Goal: Find specific page/section: Find specific page/section

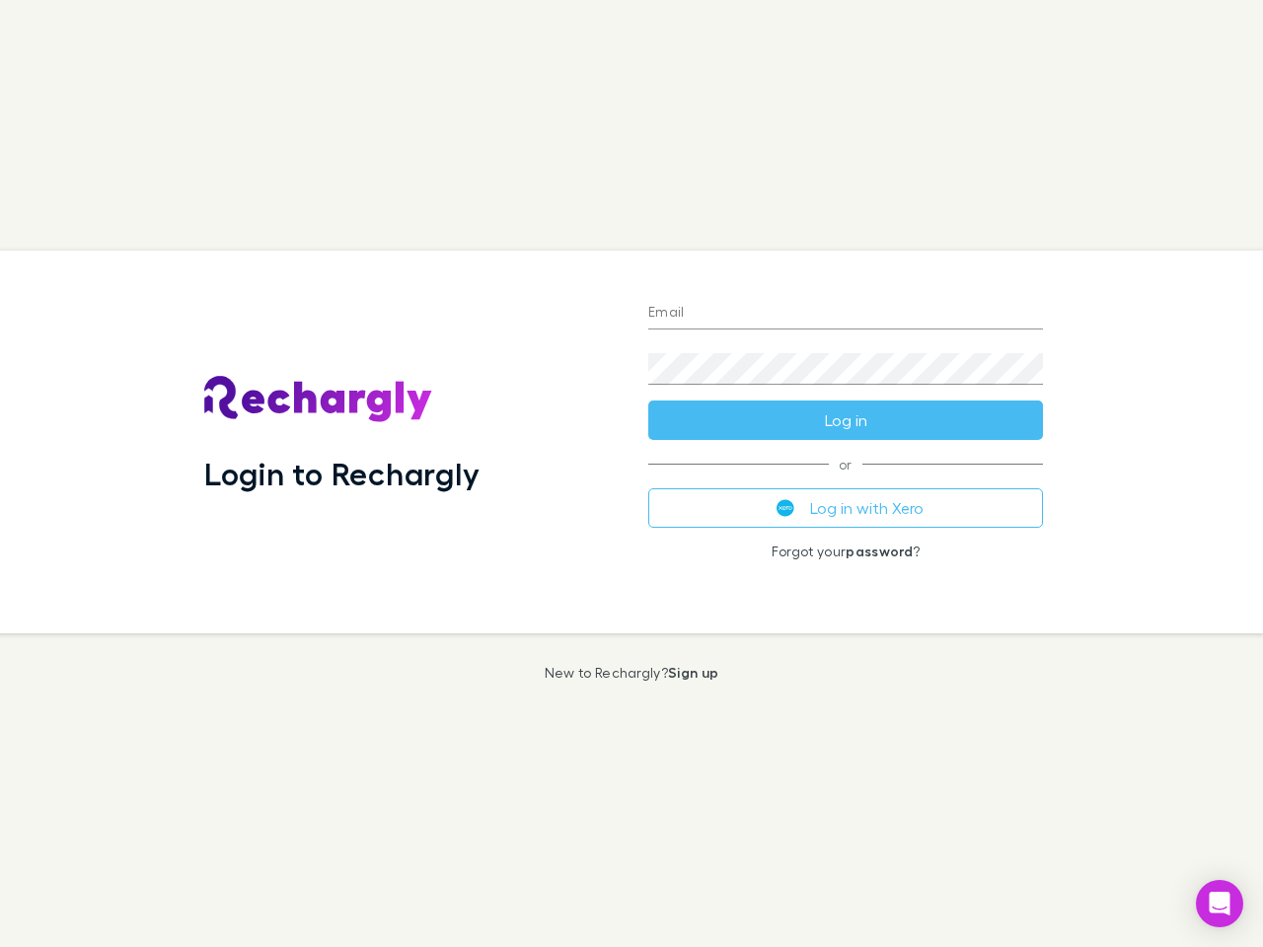
click at [631, 474] on div "Login to Rechargly" at bounding box center [410, 442] width 444 height 383
click at [845, 314] on input "Email" at bounding box center [845, 314] width 395 height 32
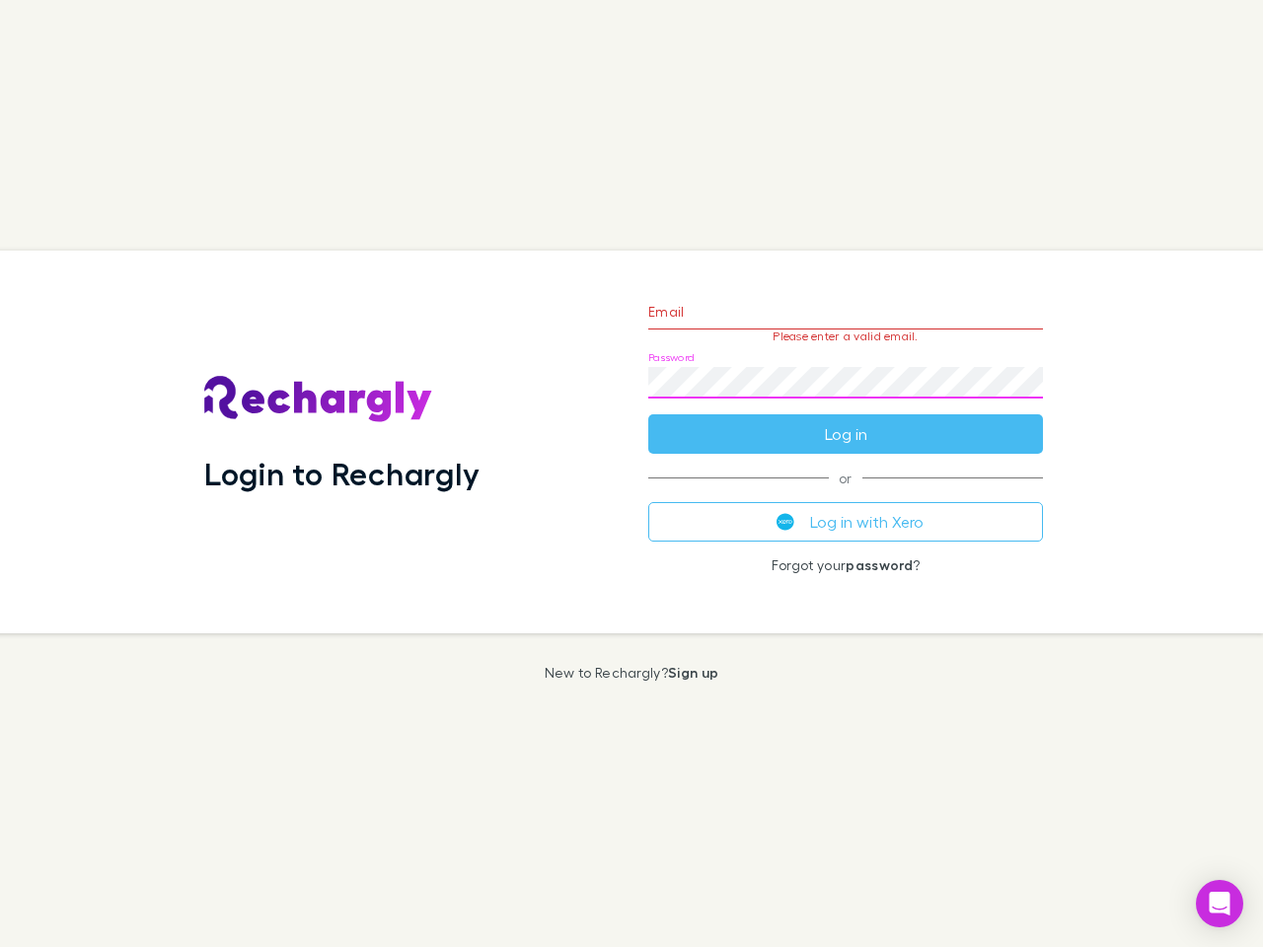
click at [845, 420] on form "Email Please enter a valid email. Password Log in" at bounding box center [845, 368] width 395 height 172
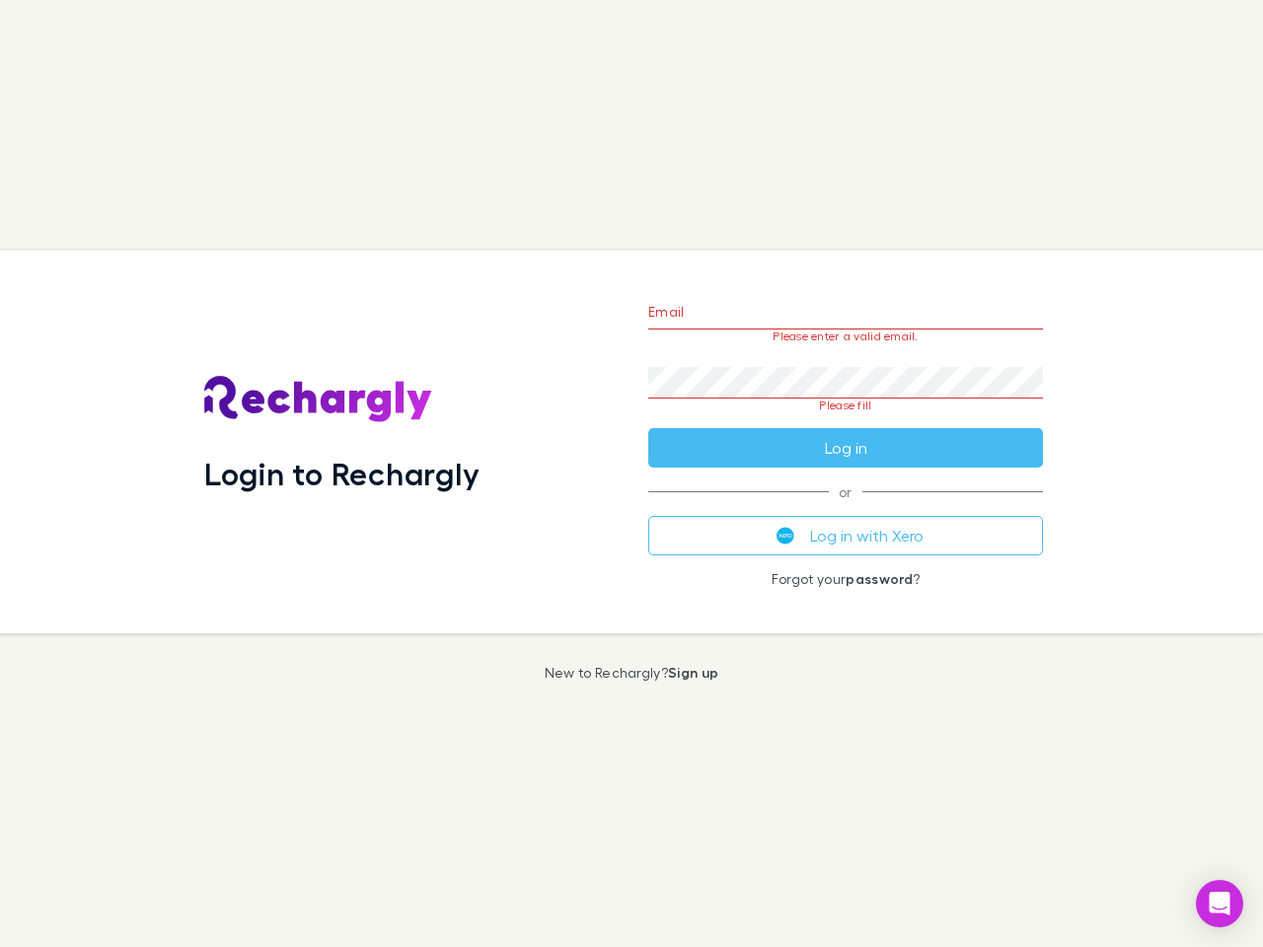
click at [845, 508] on div "Email Please enter a valid email. Password Please fill Log in or Log in with Xe…" at bounding box center [845, 442] width 426 height 383
click at [1219, 904] on icon "Open Intercom Messenger" at bounding box center [1219, 904] width 21 height 24
